Goal: Obtain resource: Obtain resource

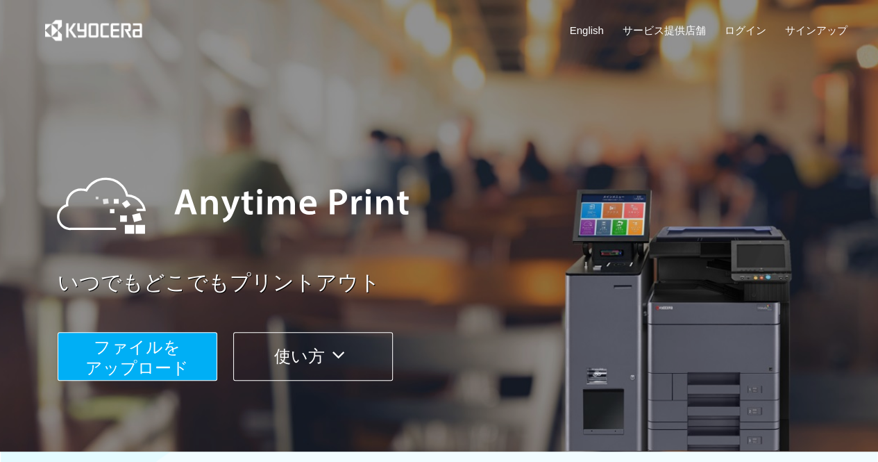
click at [186, 359] on span "ファイルを ​​アップロード" at bounding box center [136, 357] width 103 height 40
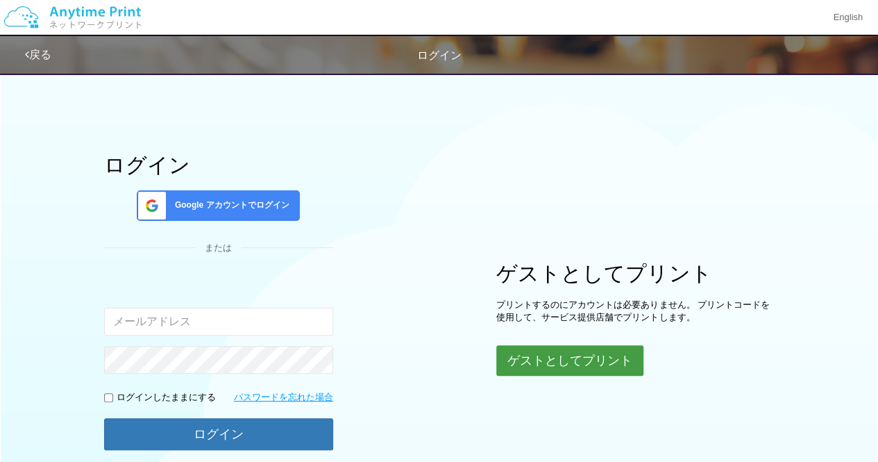
click at [555, 353] on button "ゲストとしてプリント" at bounding box center [569, 360] width 147 height 31
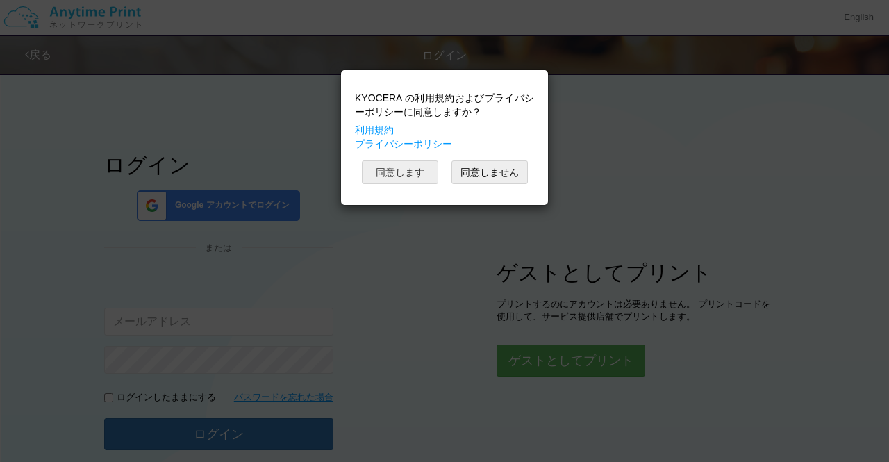
click at [426, 174] on button "同意します" at bounding box center [400, 172] width 76 height 24
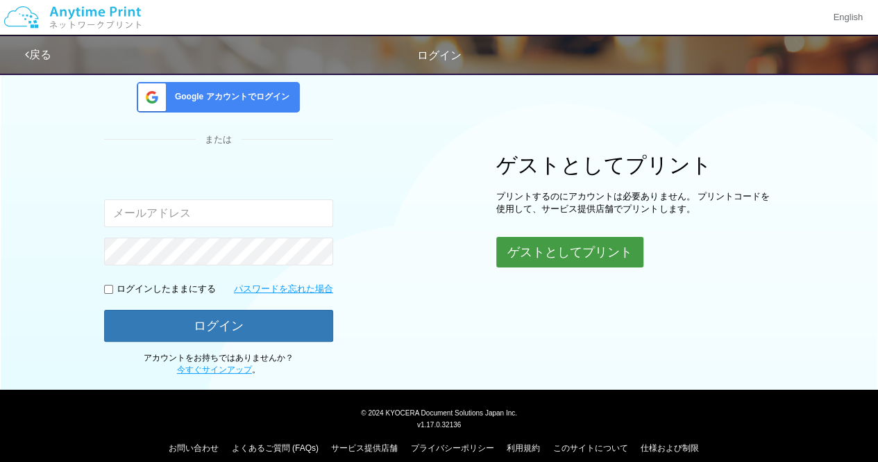
scroll to position [119, 0]
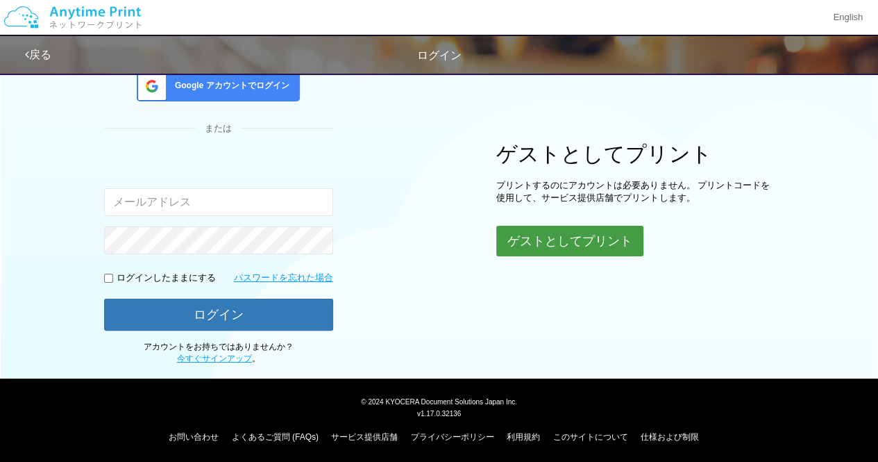
click at [542, 242] on button "ゲストとしてプリント" at bounding box center [569, 241] width 147 height 31
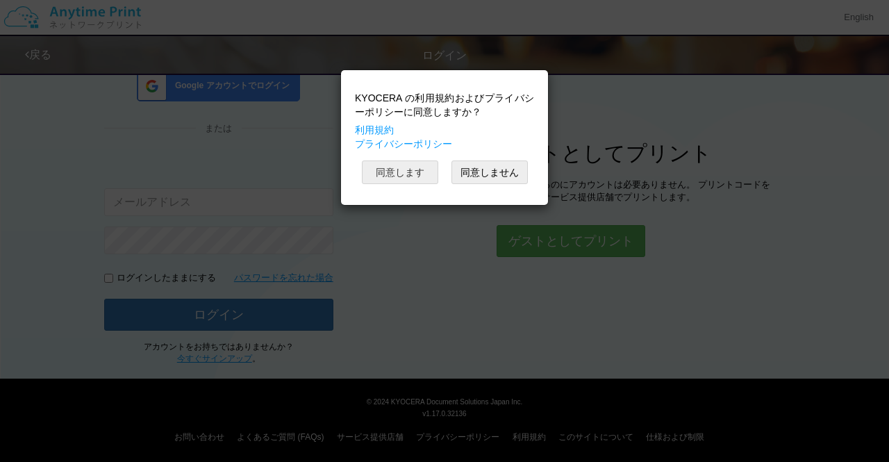
click at [406, 172] on button "同意します" at bounding box center [400, 172] width 76 height 24
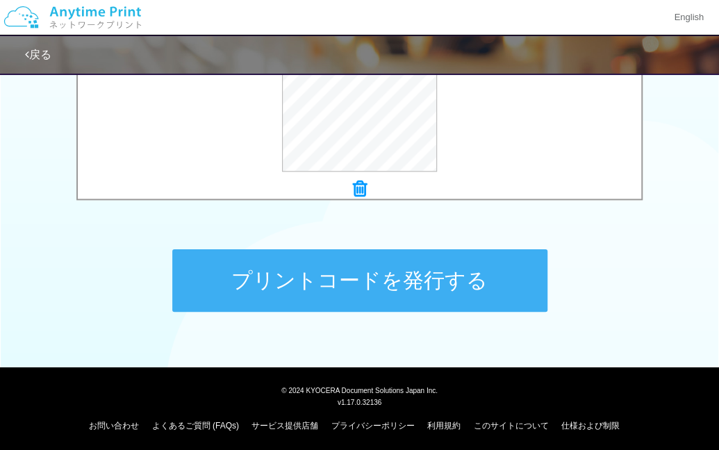
scroll to position [605, 0]
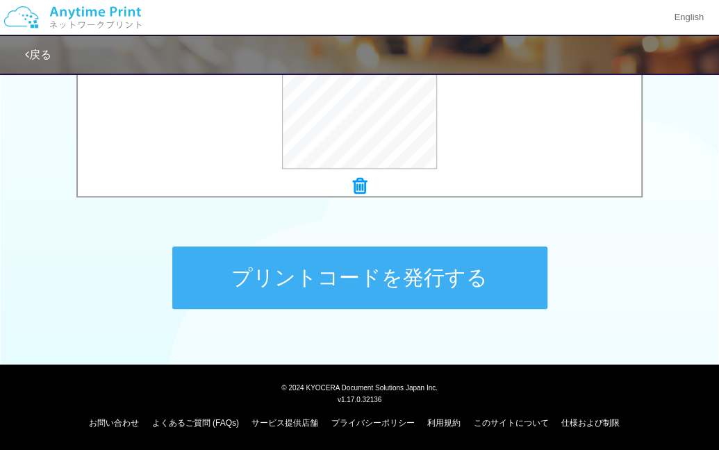
click at [411, 283] on button "プリントコードを発行する" at bounding box center [359, 278] width 375 height 62
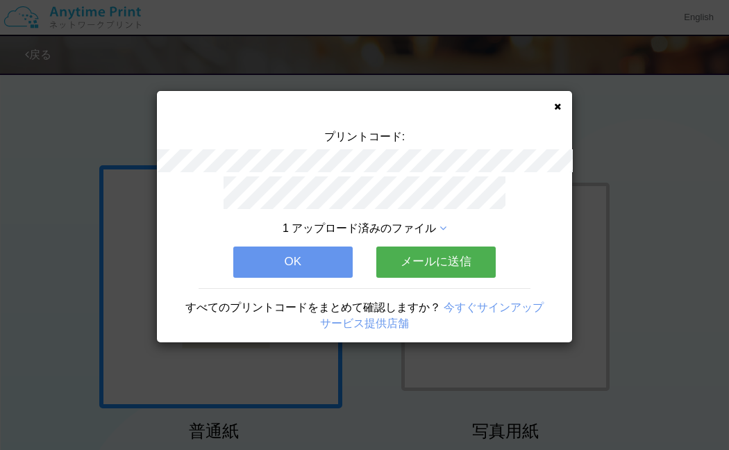
click at [417, 265] on button "メールに送信" at bounding box center [435, 262] width 119 height 31
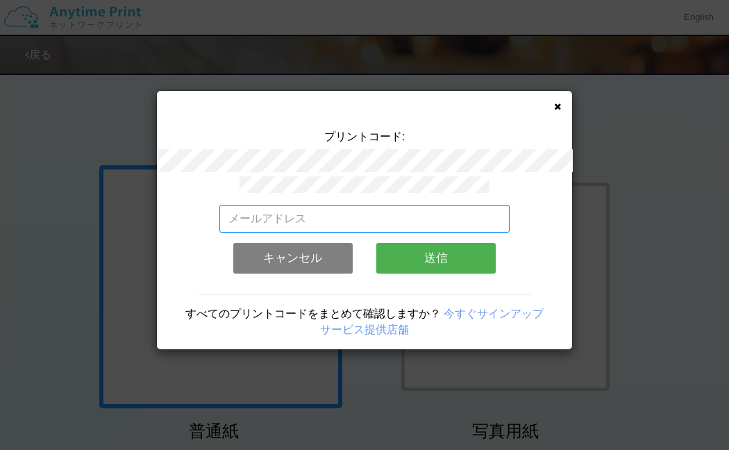
click at [287, 219] on input "email" at bounding box center [364, 219] width 291 height 28
type input "m"
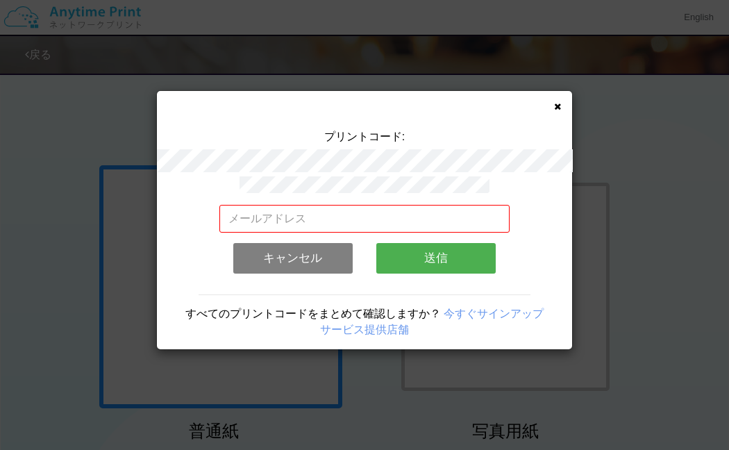
click at [555, 109] on icon at bounding box center [557, 106] width 7 height 9
